Goal: Communication & Community: Answer question/provide support

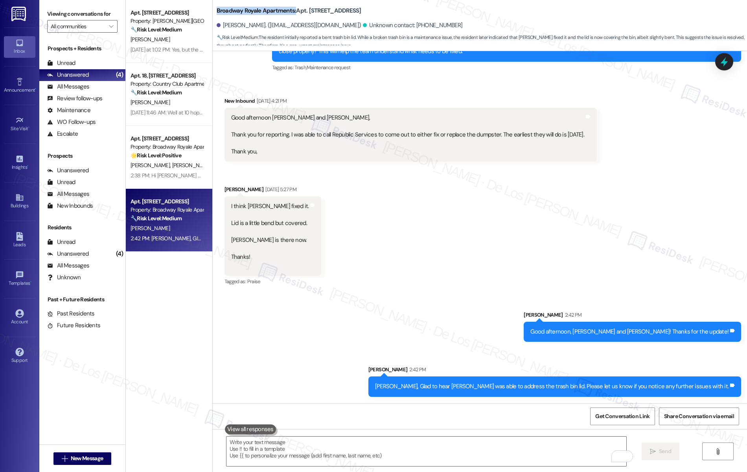
scroll to position [0, 0]
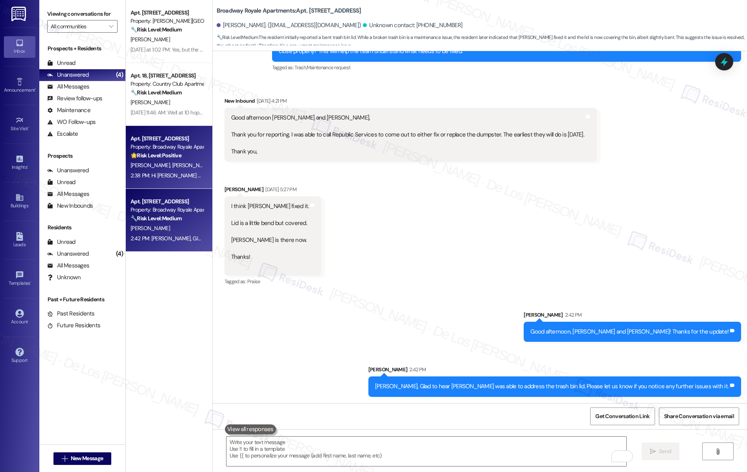
click at [157, 157] on strong "🌟 Risk Level: Positive" at bounding box center [155, 155] width 51 height 7
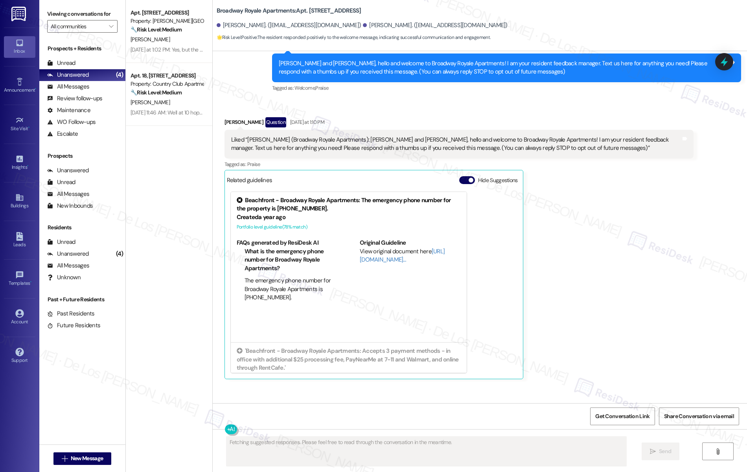
scroll to position [127, 0]
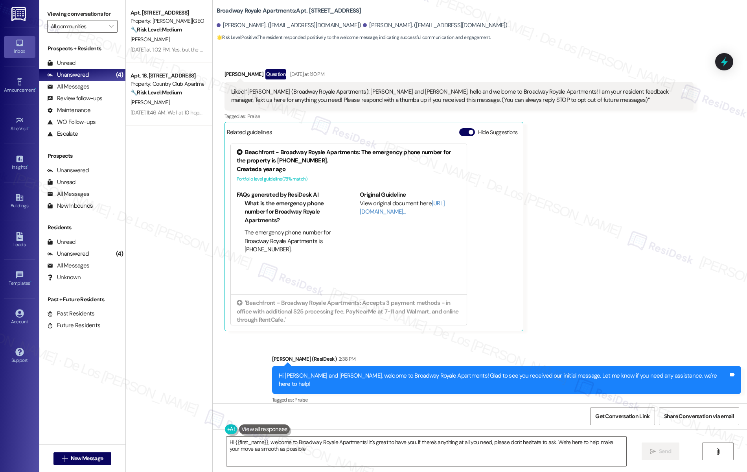
type textarea "Hi {{first_name}}, welcome to Broadway Royale Apartments! It's great to have yo…"
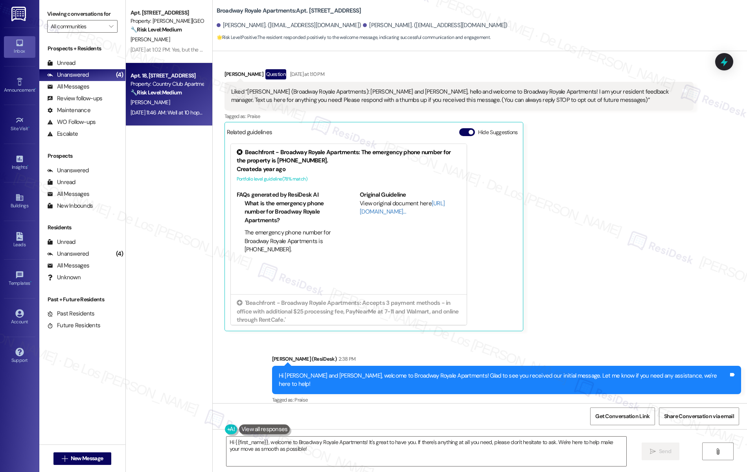
click at [149, 86] on div "Property: Country Club Apartments" at bounding box center [166, 84] width 73 height 8
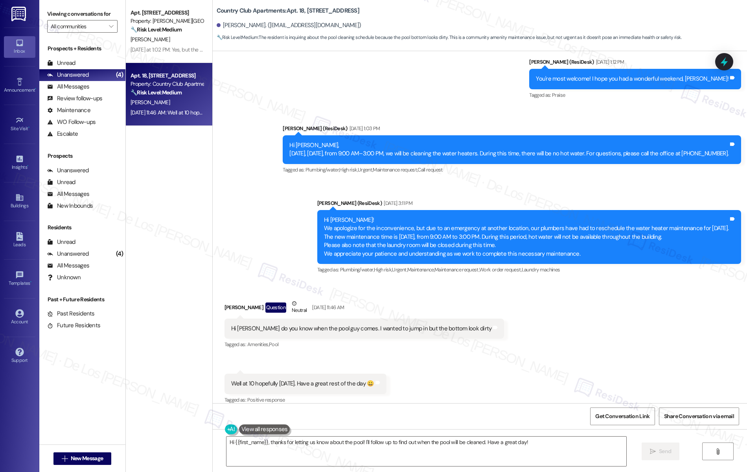
scroll to position [2229, 0]
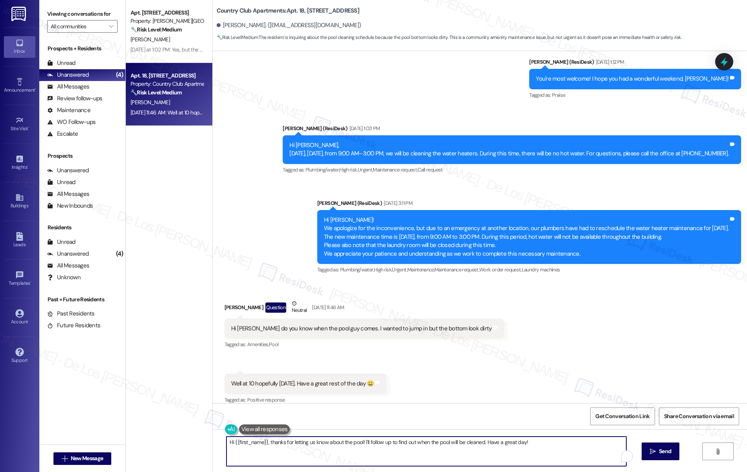
drag, startPoint x: 364, startPoint y: 441, endPoint x: 533, endPoint y: 459, distance: 169.9
click at [533, 459] on textarea "Hi {{first_name}}, thanks for letting us know about the pool! I'll follow up to…" at bounding box center [426, 450] width 400 height 29
paste textarea "you for letting us know about the pool. I’ll make sure to share your feedback w…"
click at [372, 462] on textarea "Hi {{first_name}}, thank you for letting us know about the pool. I’ll make sure…" at bounding box center [426, 450] width 400 height 29
type textarea "Hi {{first_name}}, thank you for letting us know about the pool. I’ll make sure…"
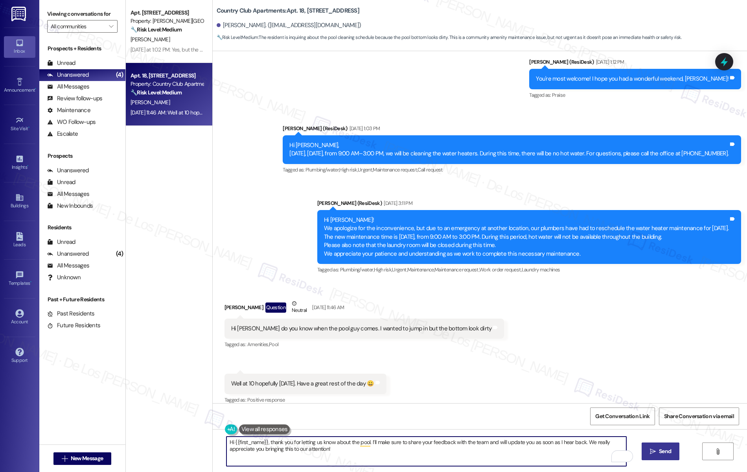
click at [655, 454] on span " Send" at bounding box center [660, 451] width 25 height 8
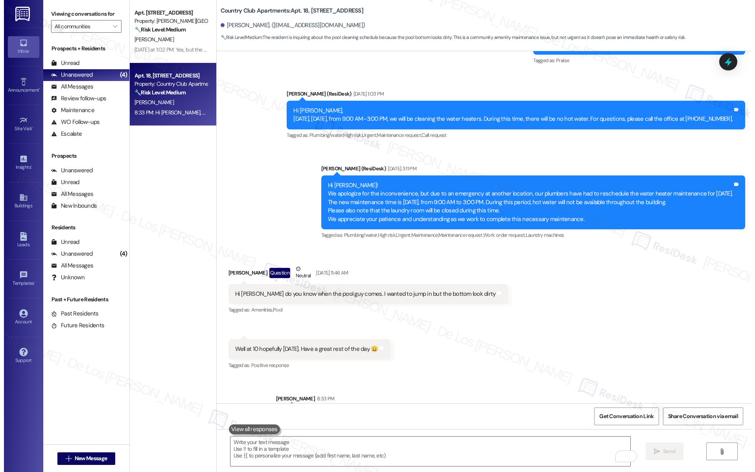
scroll to position [2292, 0]
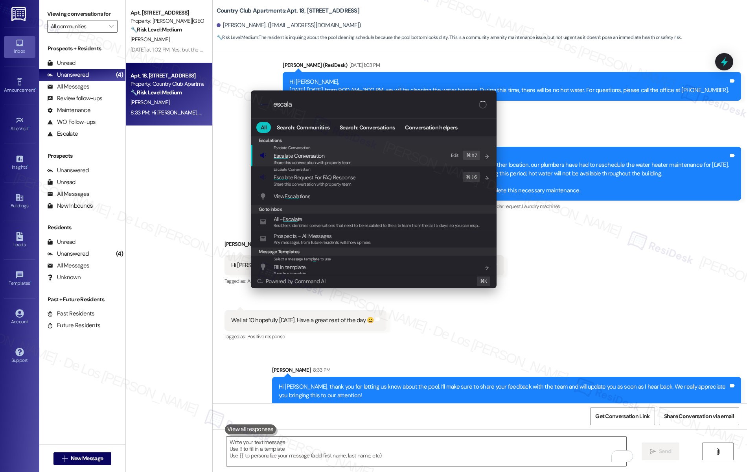
type input "escala"
click at [351, 154] on div "Escalate Conversation Escala te Conversation Share this conversation with prope…" at bounding box center [374, 155] width 230 height 21
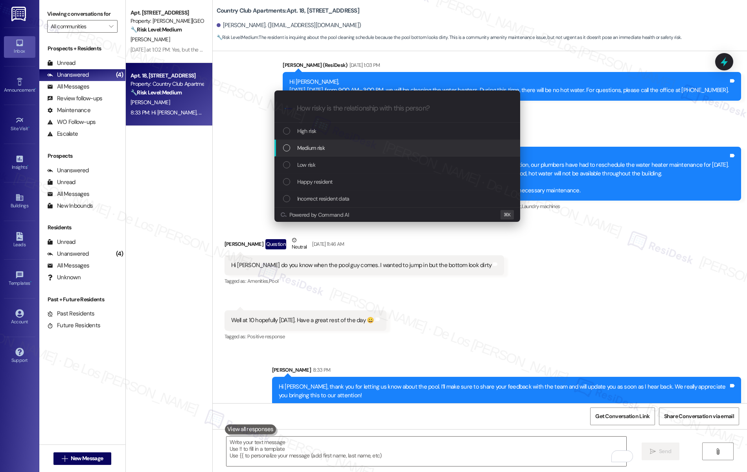
click at [347, 151] on div "Medium risk" at bounding box center [398, 147] width 230 height 9
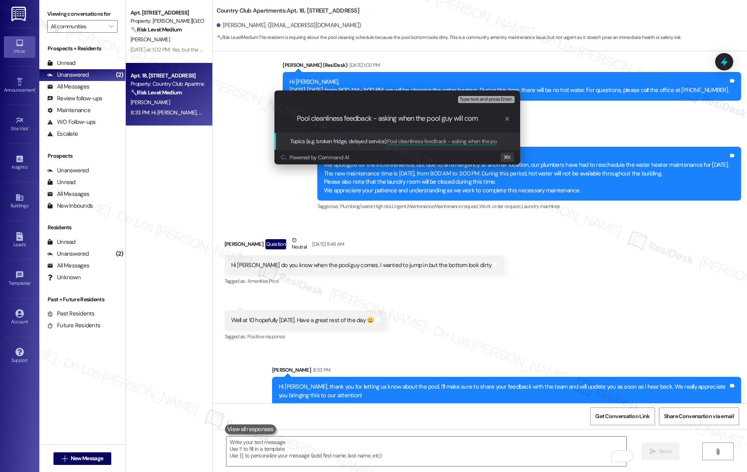
type input "Pool cleanliness feedback - asking when the pool guy will come"
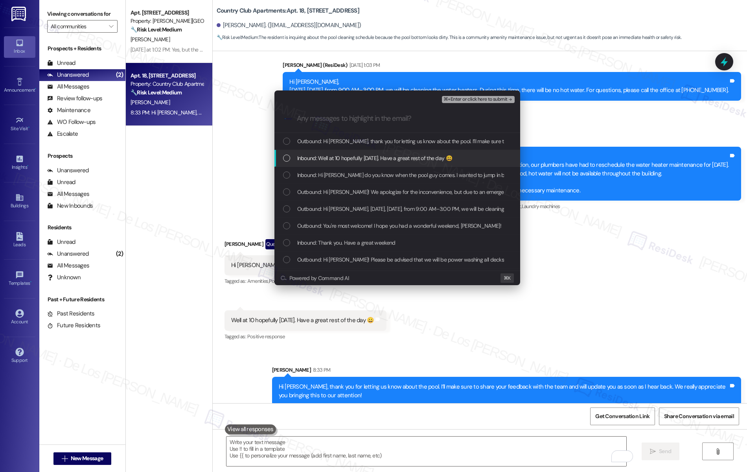
click at [370, 160] on span "Inbound: Well at 10 hopefully [DATE]. Have a great rest of the day 😀" at bounding box center [374, 158] width 155 height 9
click at [376, 173] on span "Inbound: Hi [PERSON_NAME] do you know when the pool guy comes. I wanted to jump…" at bounding box center [427, 175] width 261 height 9
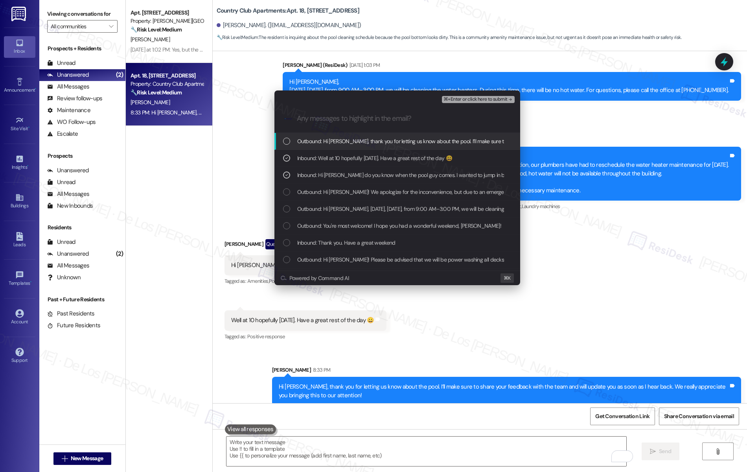
click at [467, 100] on span "⌘+Enter or click here to submit" at bounding box center [475, 100] width 64 height 6
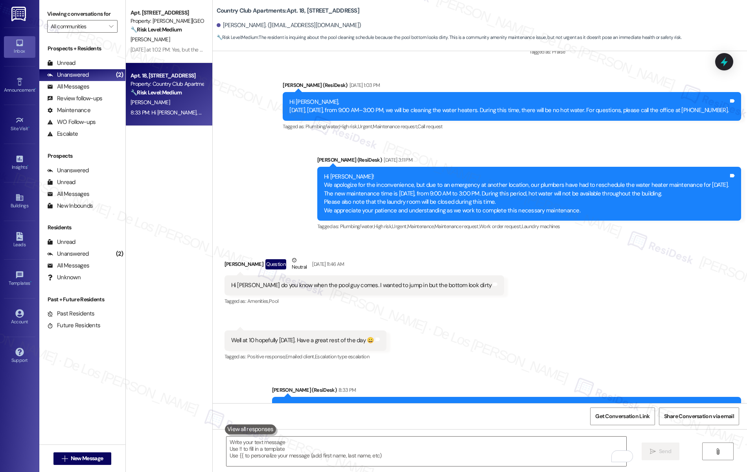
scroll to position [2304, 0]
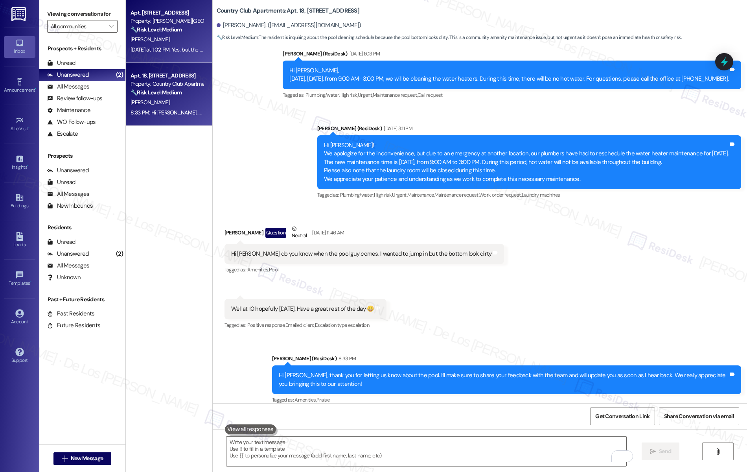
click at [164, 46] on div "[DATE] at 1:02 PM: Yes, but the roaches issue still not resolve. [DATE] at 1:02…" at bounding box center [167, 50] width 74 height 10
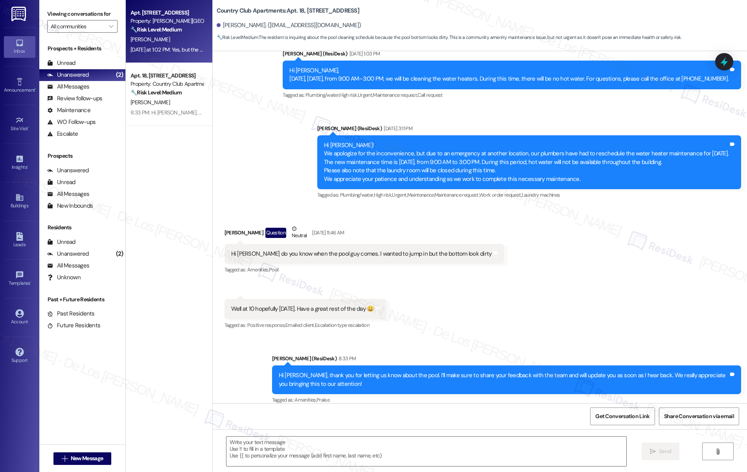
type textarea "Fetching suggested responses. Please feel free to read through the conversation…"
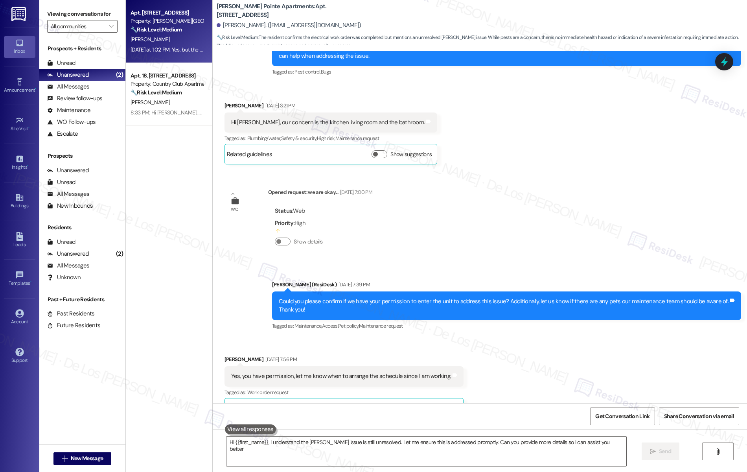
type textarea "Hi {{first_name}}, I understand the [PERSON_NAME] issue is still unresolved. Le…"
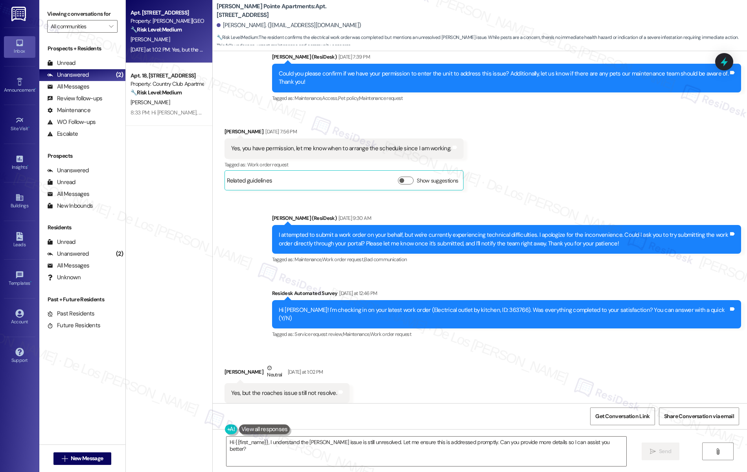
scroll to position [419, 0]
